Goal: Communication & Community: Answer question/provide support

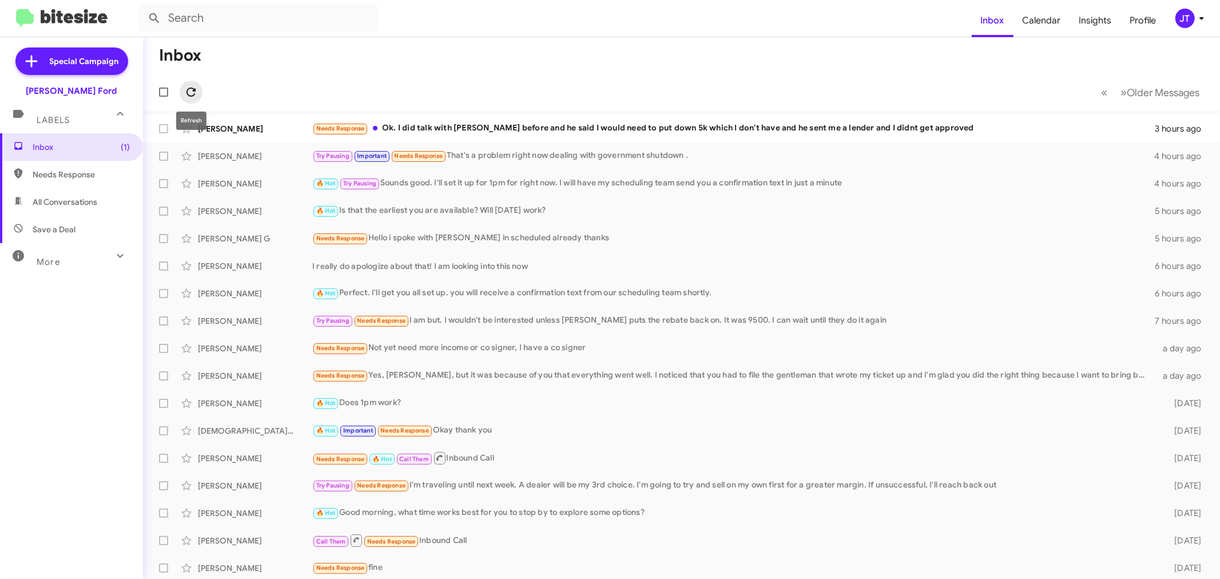
click at [188, 89] on icon at bounding box center [190, 92] width 9 height 9
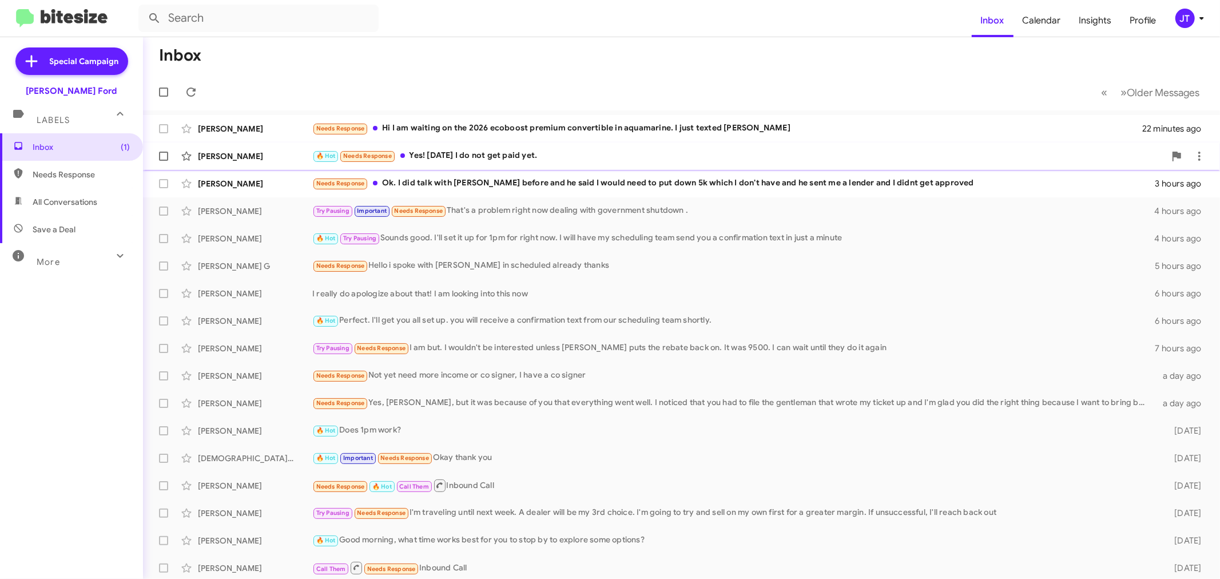
click at [694, 157] on div "🔥 Hot Needs Response Yes! [DATE] I do not get paid yet." at bounding box center [738, 155] width 853 height 13
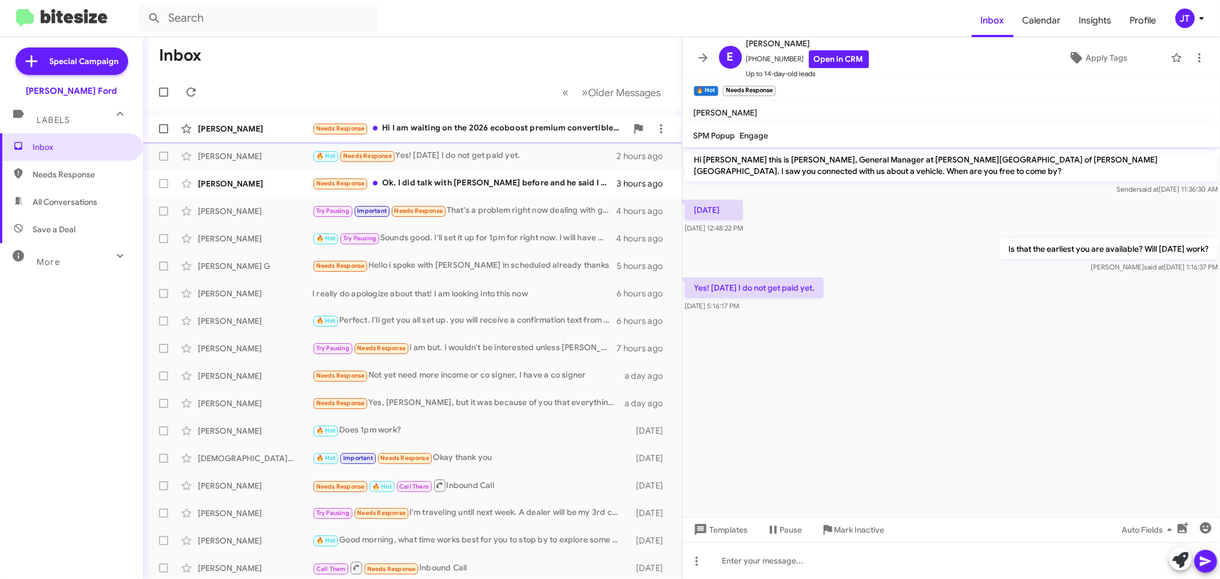
click at [529, 130] on div "Needs Response Hi I am waiting on the 2026 ecoboost premium convertible in aqua…" at bounding box center [469, 128] width 315 height 13
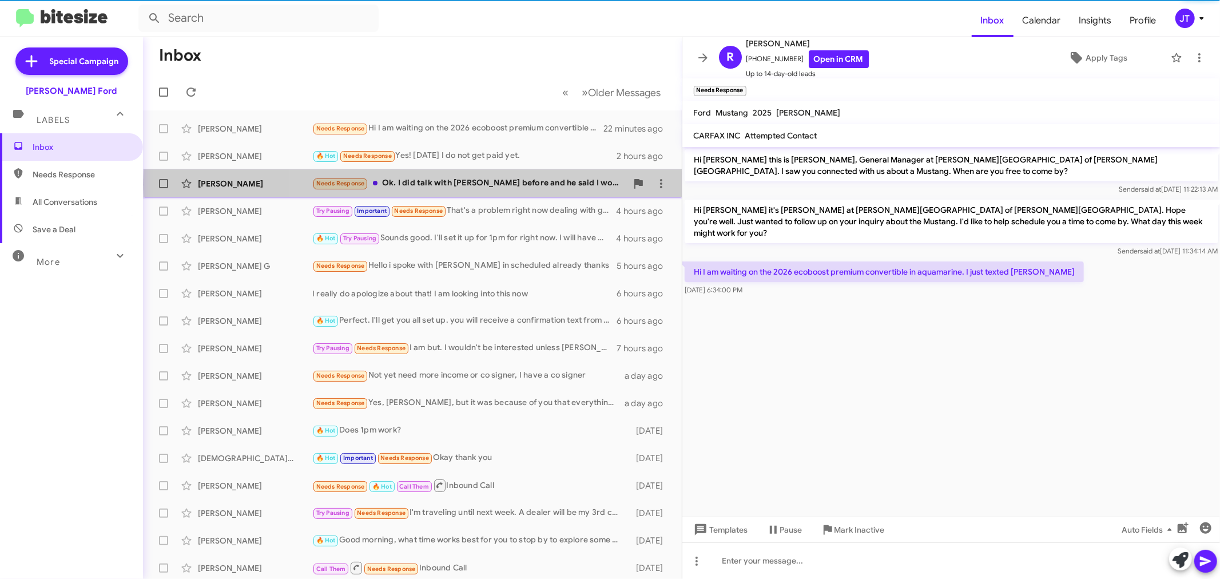
click at [536, 184] on div "Needs Response Ok. I did talk with [PERSON_NAME] before and he said I would nee…" at bounding box center [469, 183] width 315 height 13
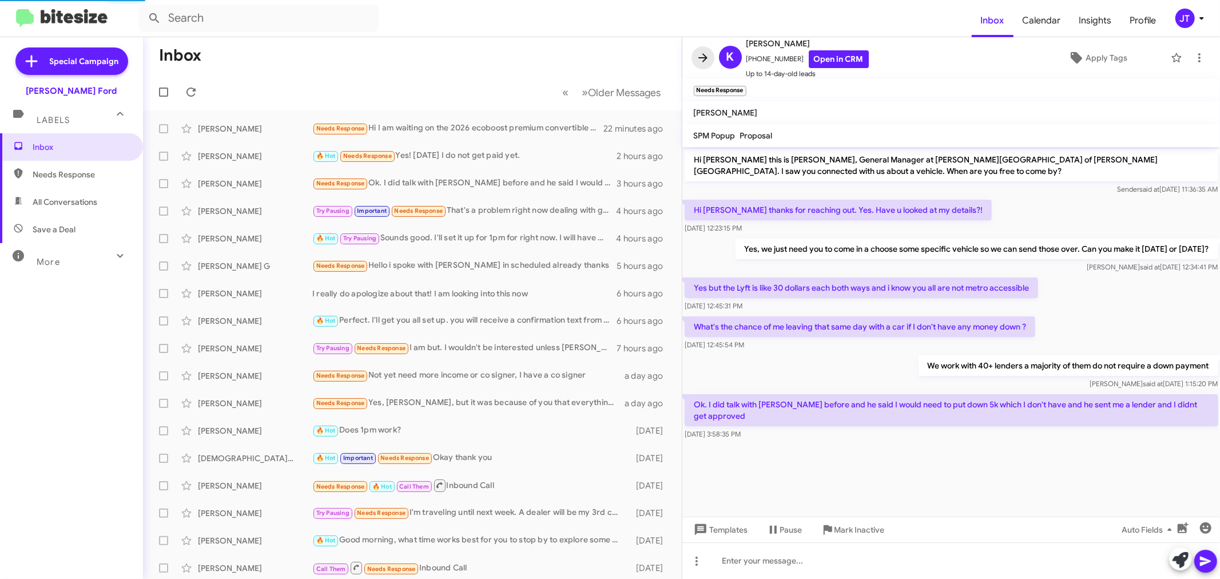
click at [704, 58] on icon at bounding box center [702, 57] width 9 height 9
